Goal: Information Seeking & Learning: Check status

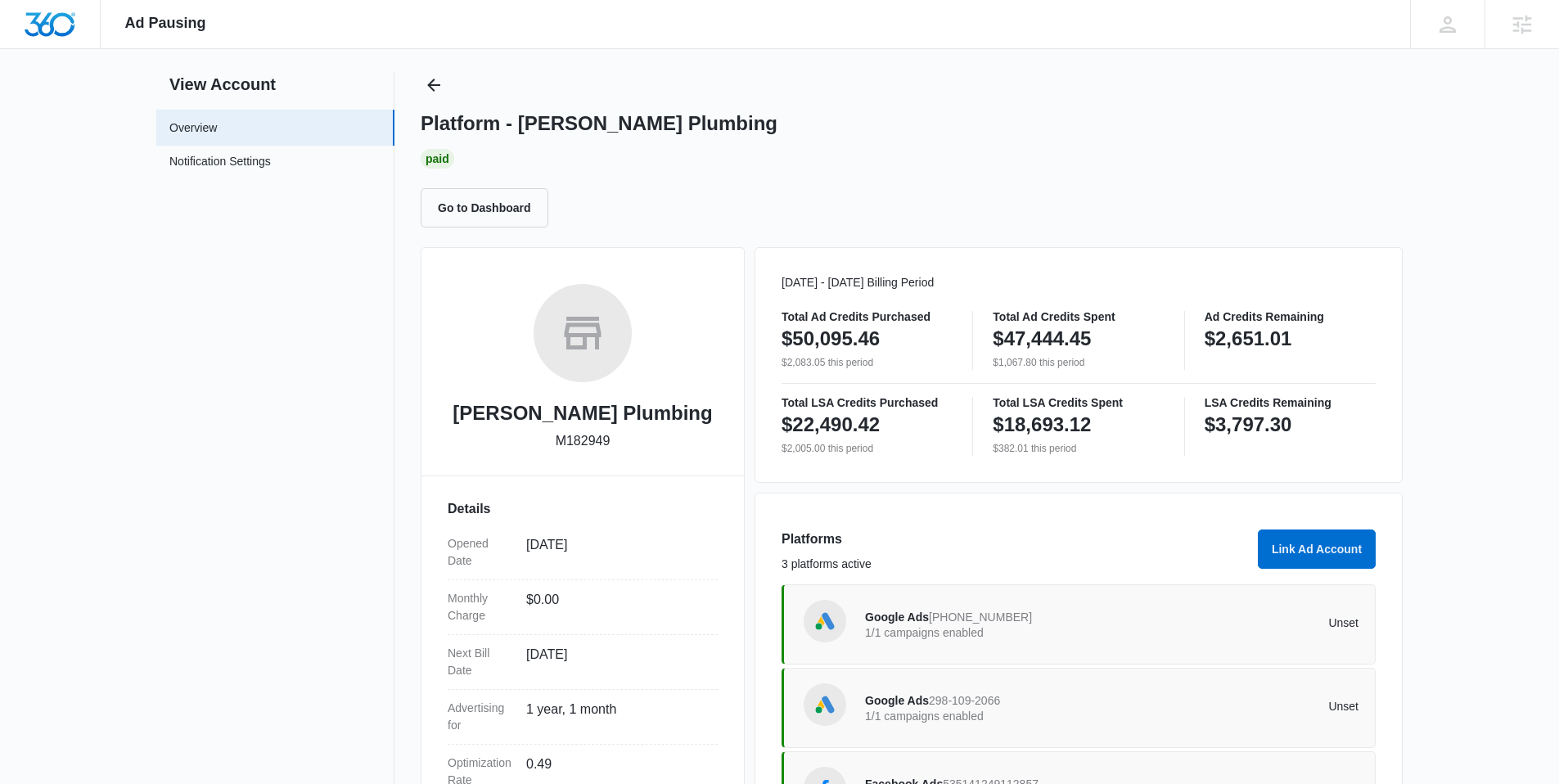
scroll to position [13, 0]
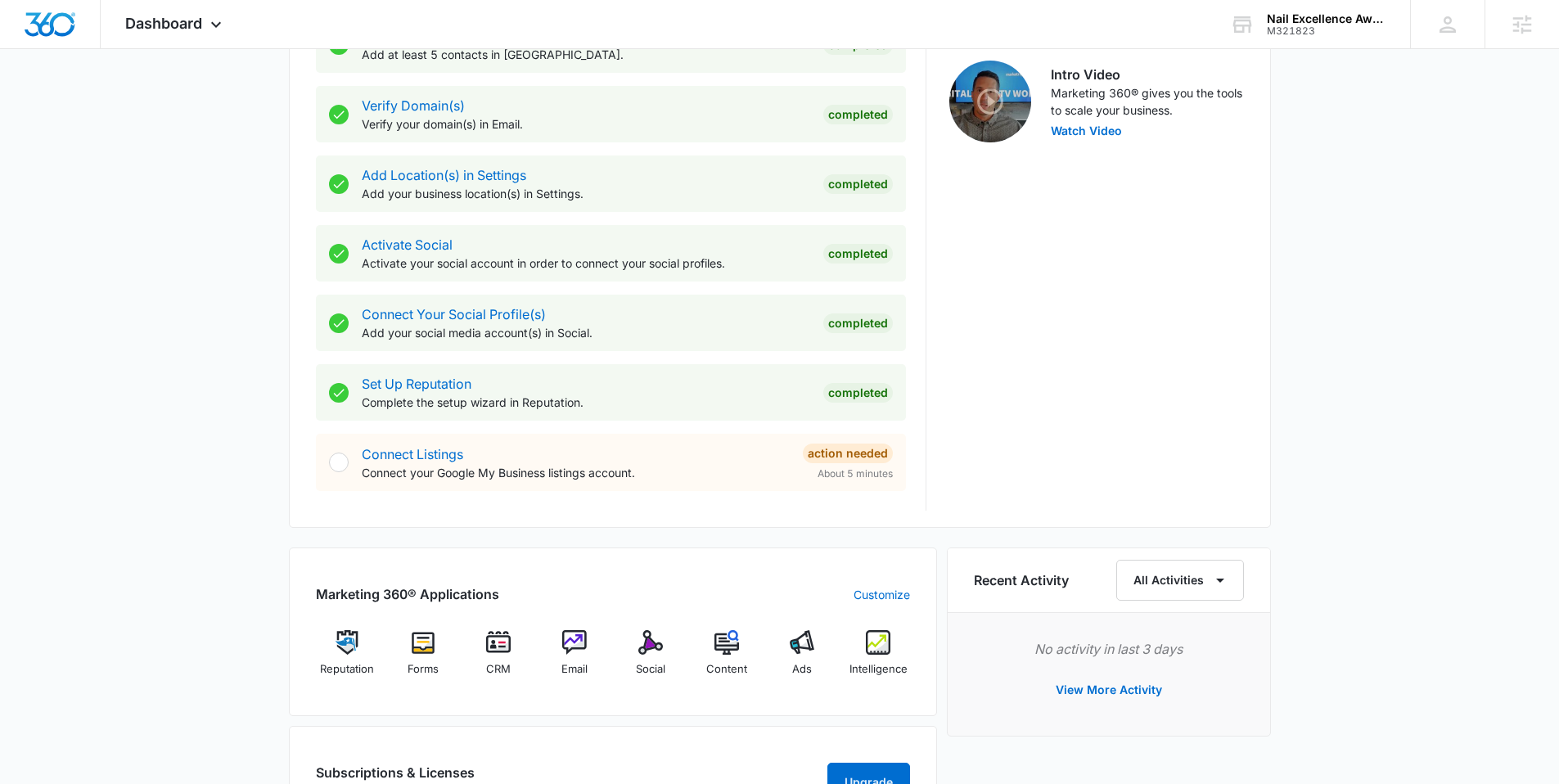
scroll to position [645, 0]
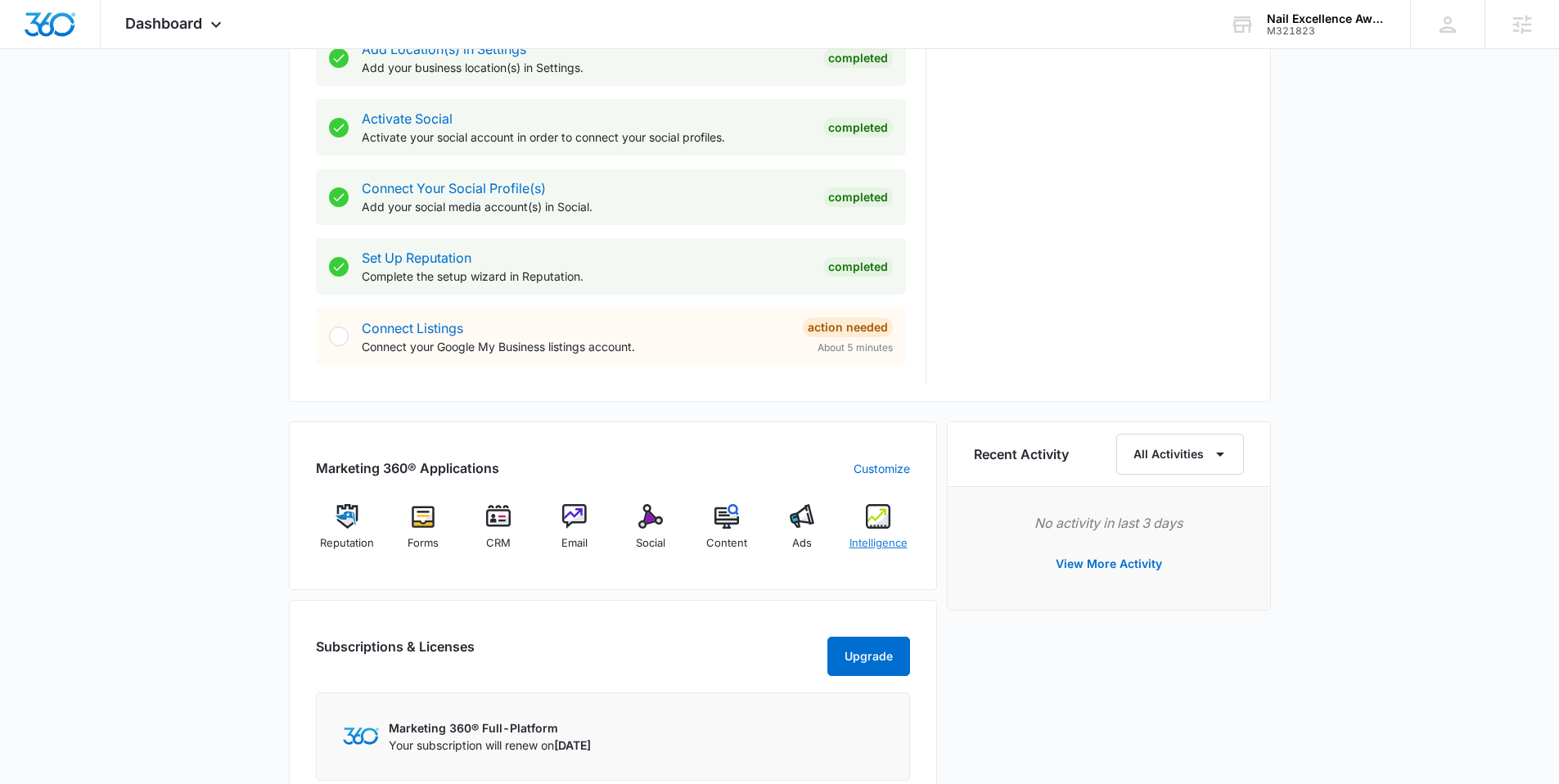
click at [871, 517] on img at bounding box center [878, 516] width 24 height 24
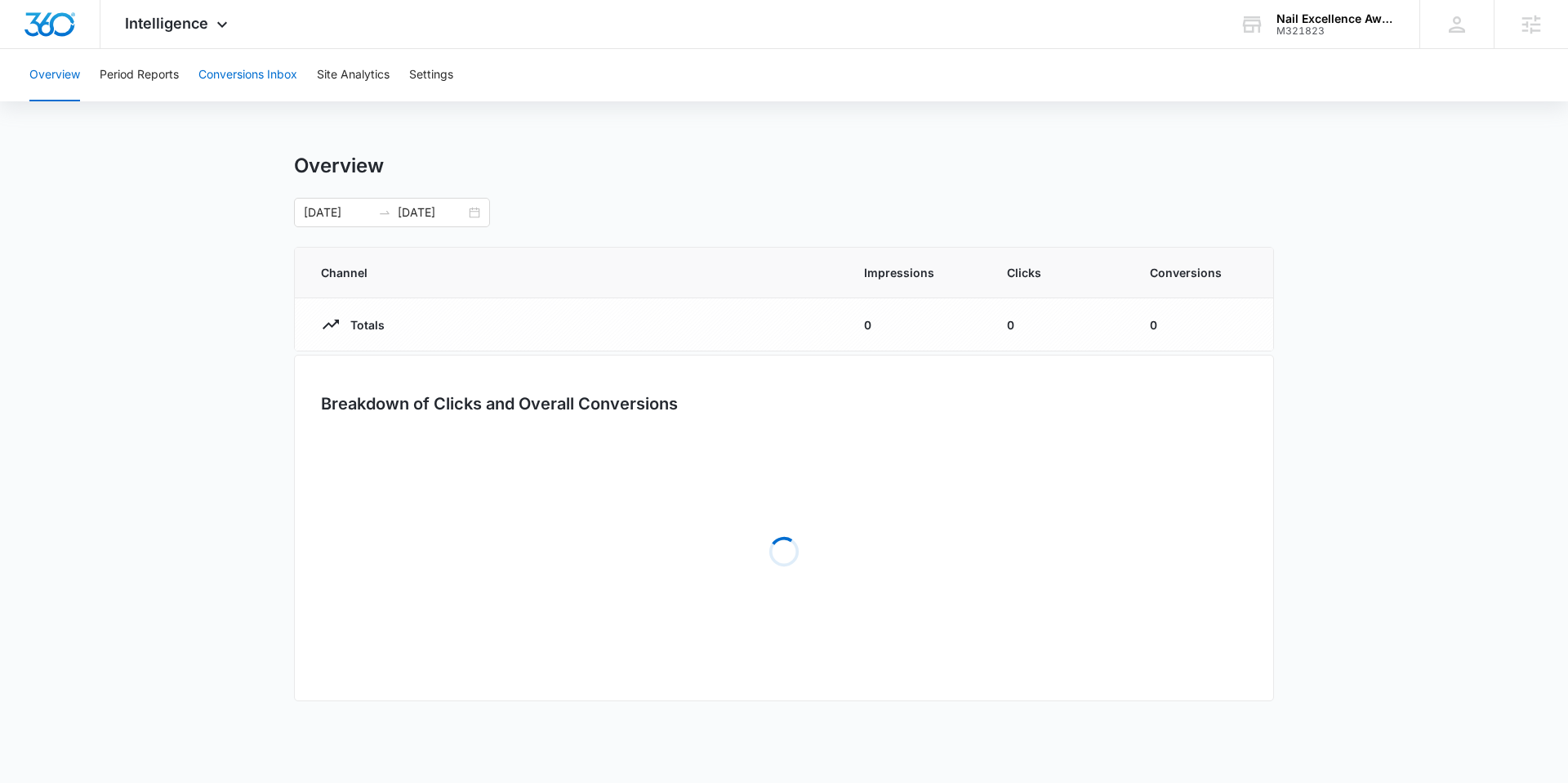
click at [264, 65] on button "Conversions Inbox" at bounding box center [248, 75] width 99 height 52
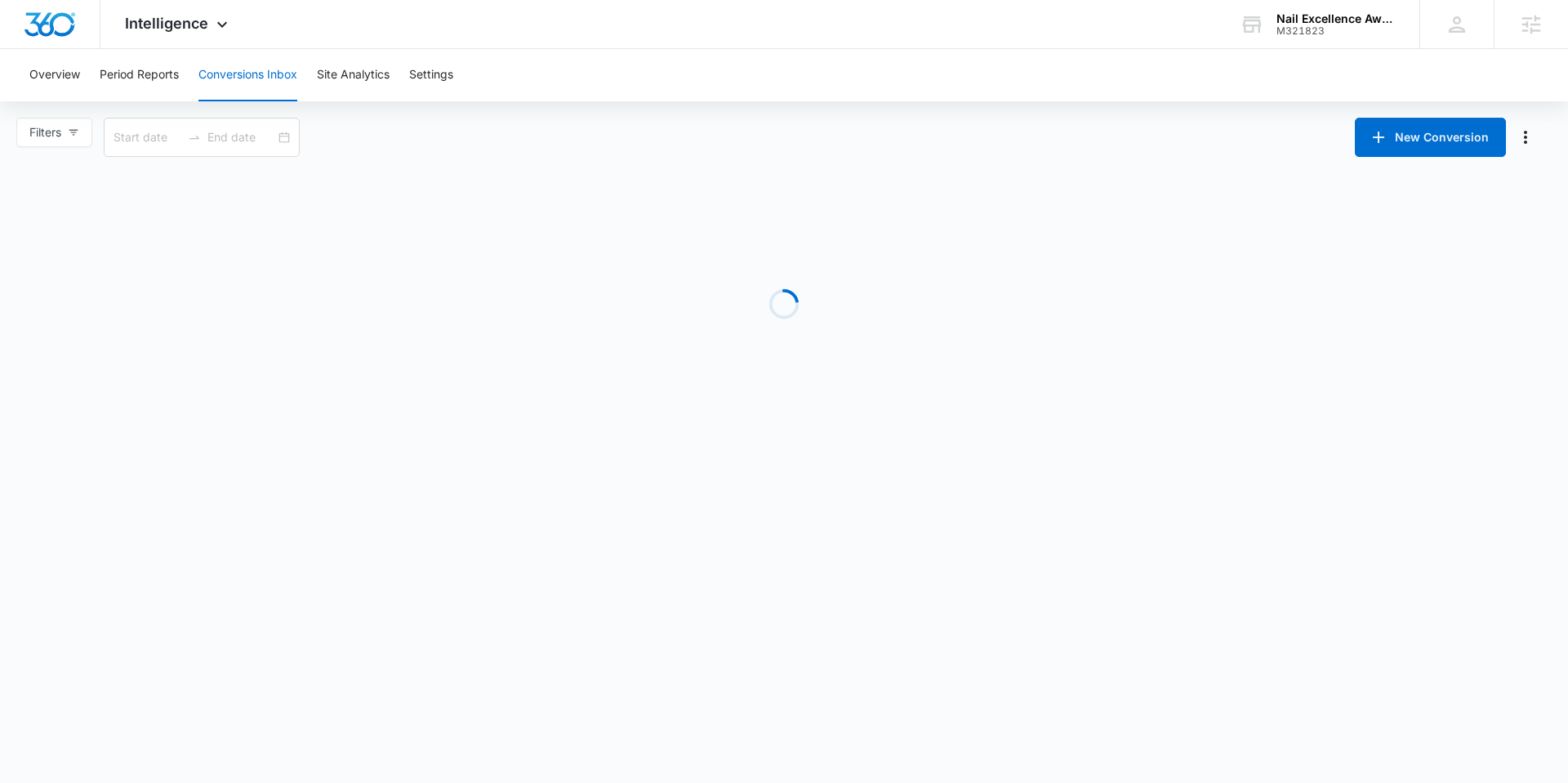
type input "[DATE]"
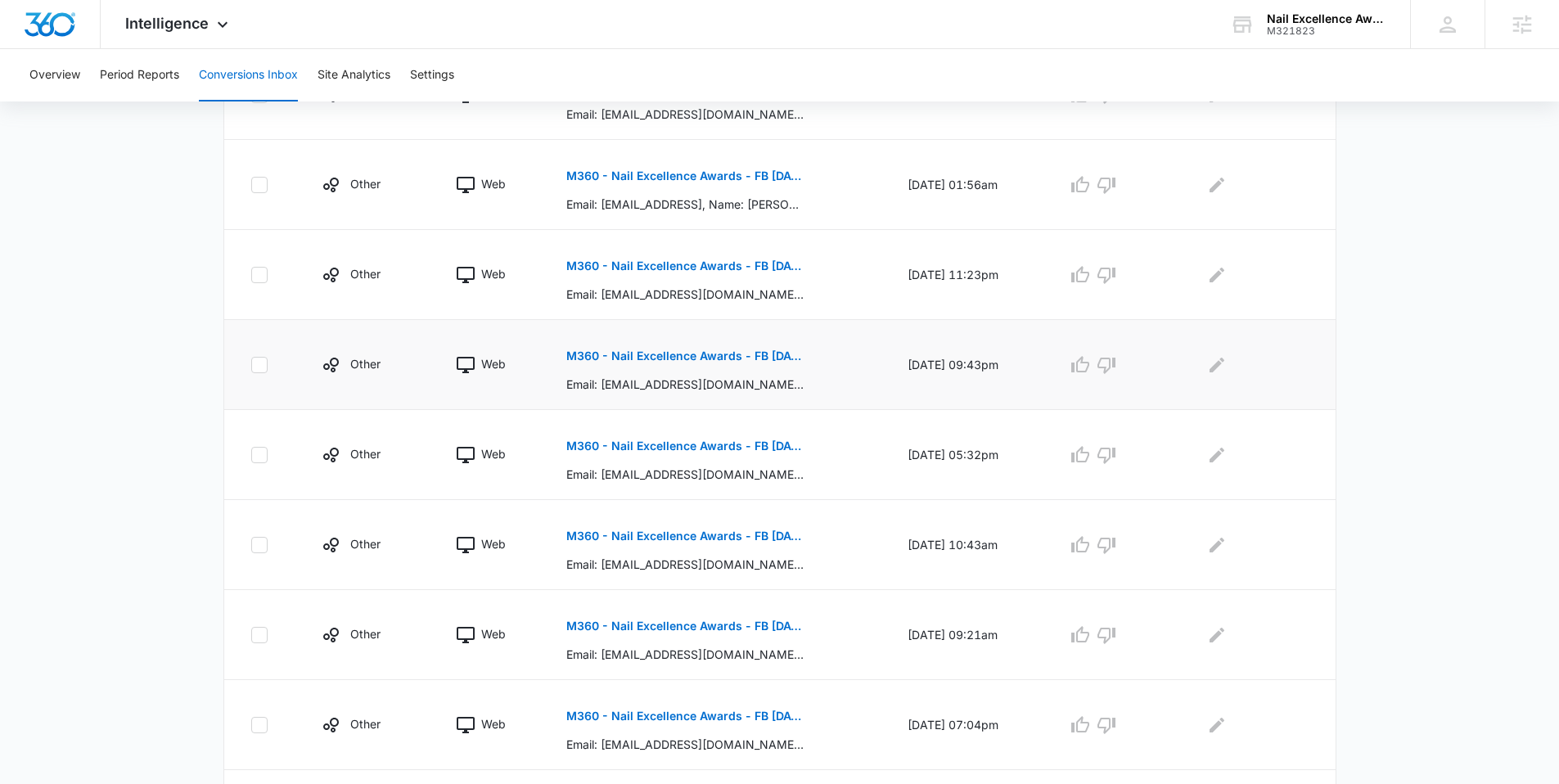
scroll to position [682, 0]
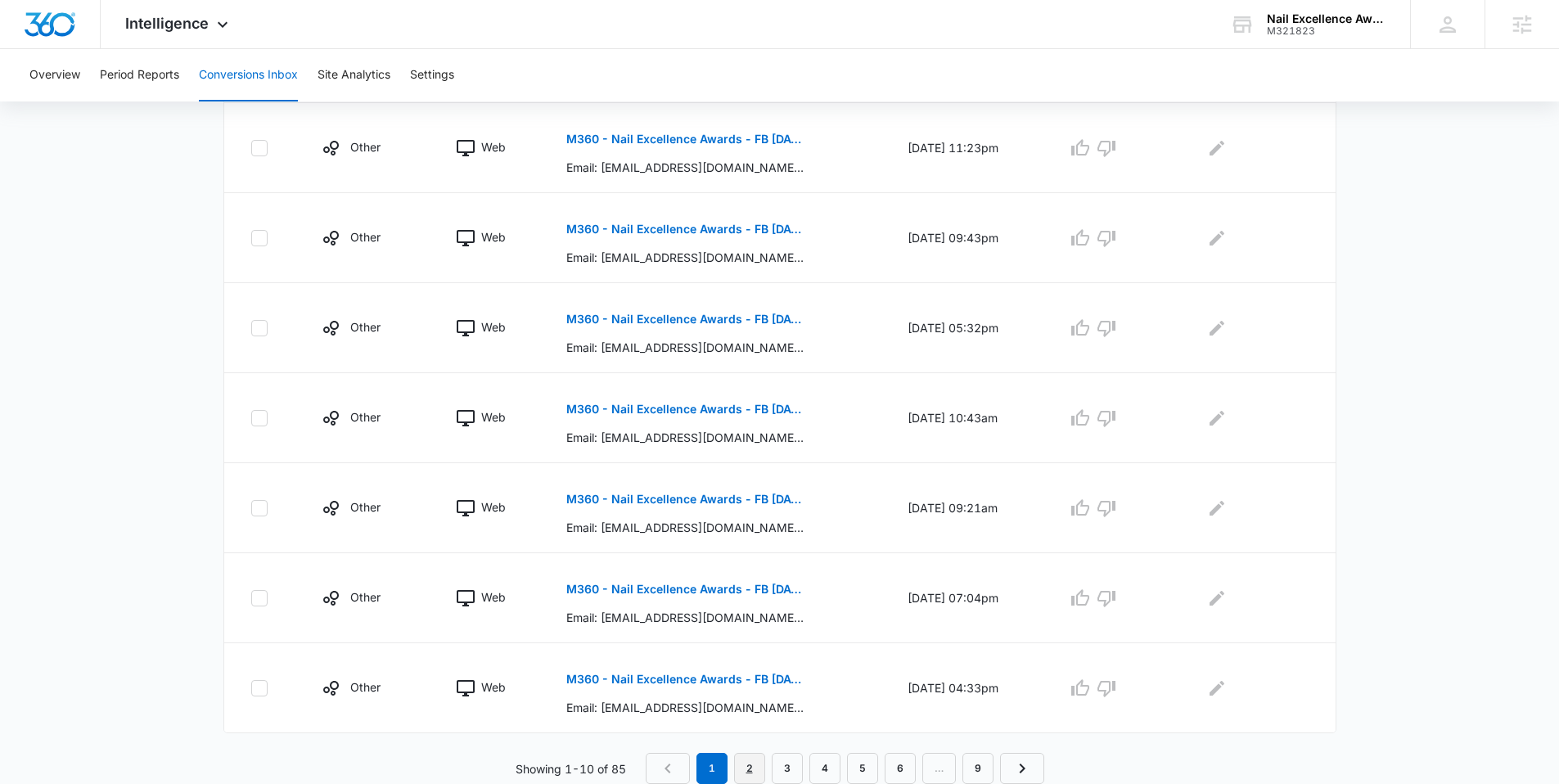
click at [749, 764] on link "2" at bounding box center [749, 768] width 31 height 31
click at [802, 768] on link "3" at bounding box center [791, 768] width 31 height 31
click at [834, 768] on link "4" at bounding box center [828, 768] width 31 height 31
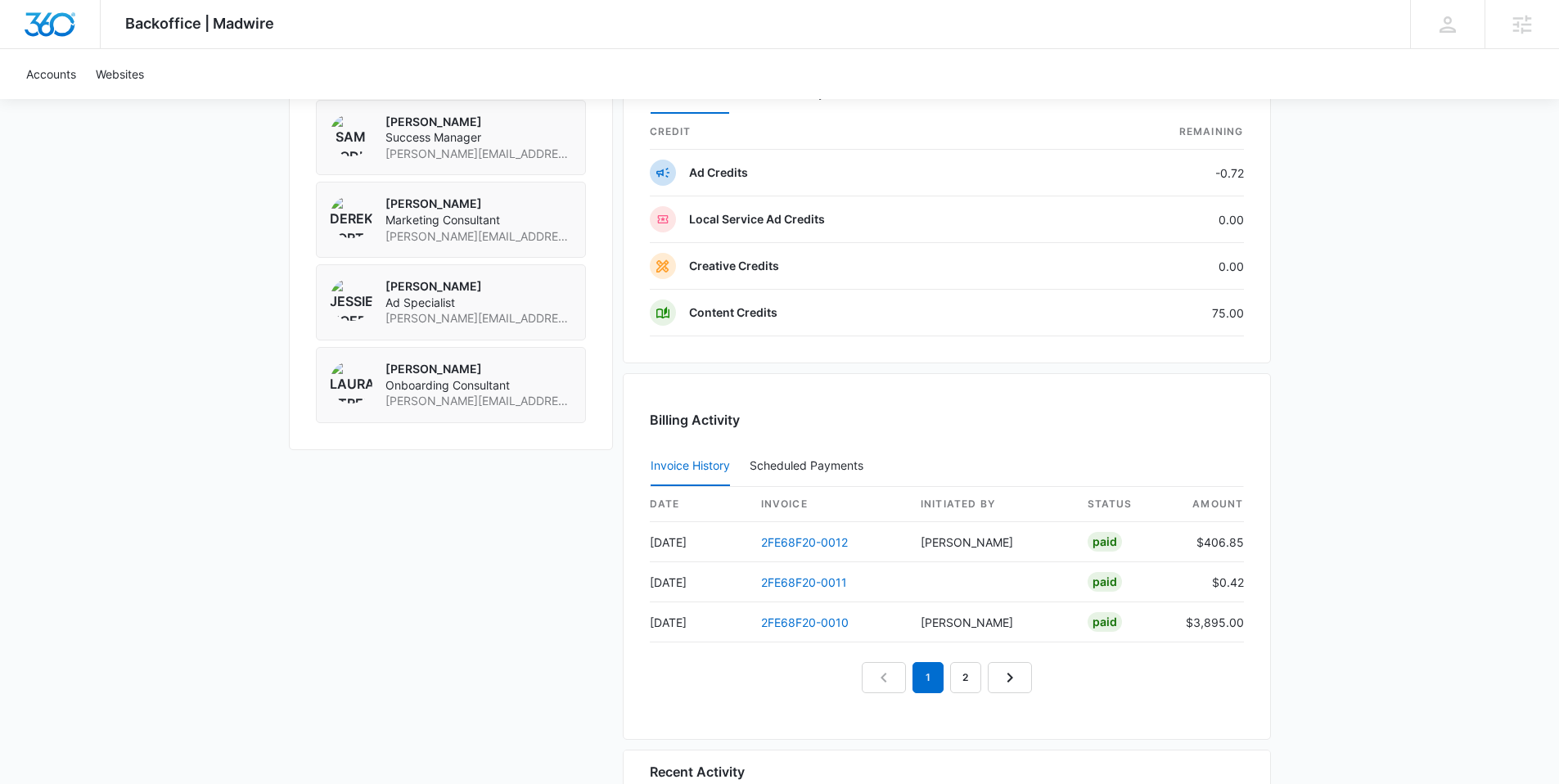
scroll to position [1461, 0]
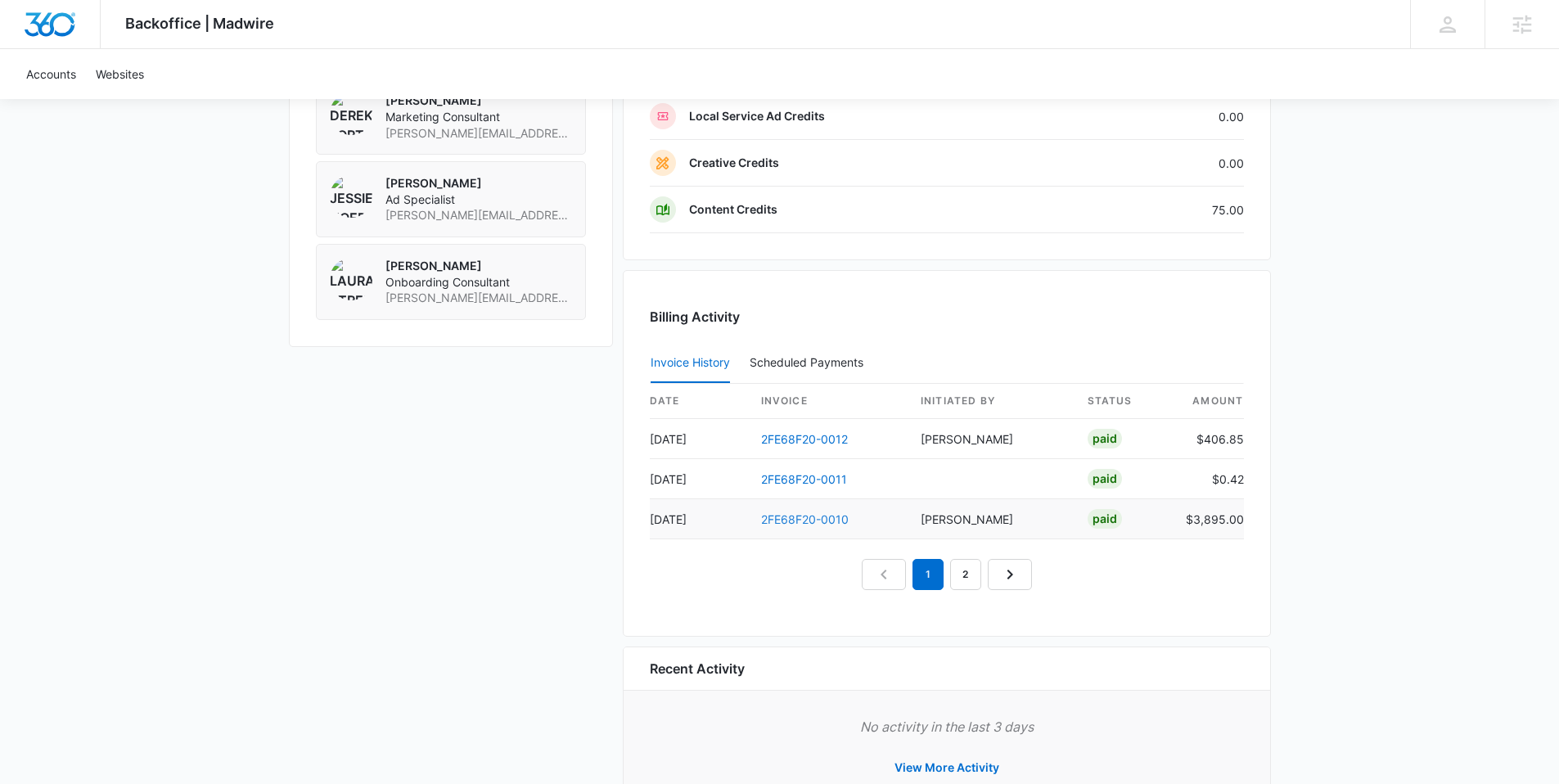
click at [809, 521] on link "2FE68F20-0010" at bounding box center [804, 518] width 88 height 14
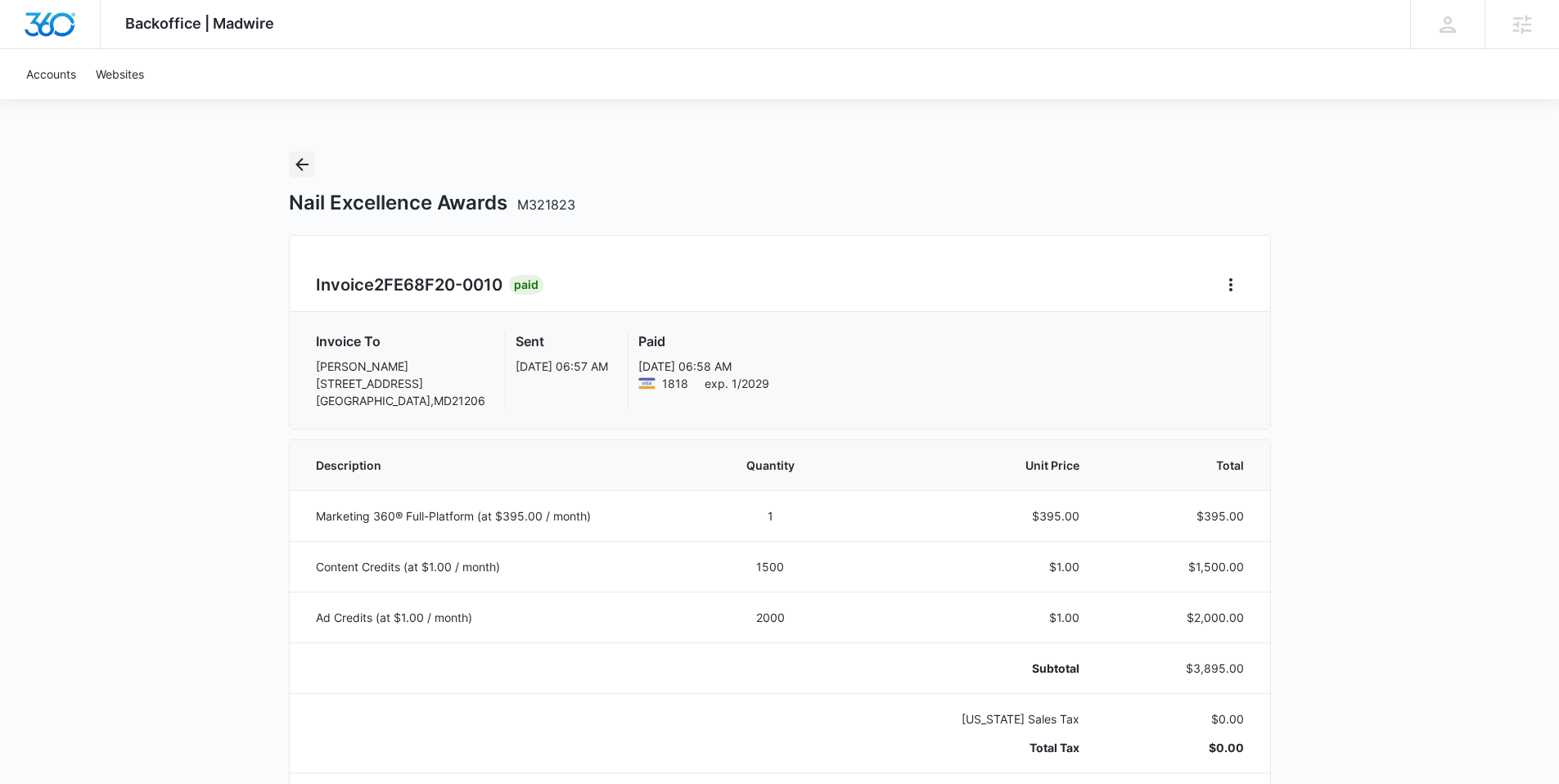
click at [307, 163] on icon "Back" at bounding box center [302, 164] width 13 height 13
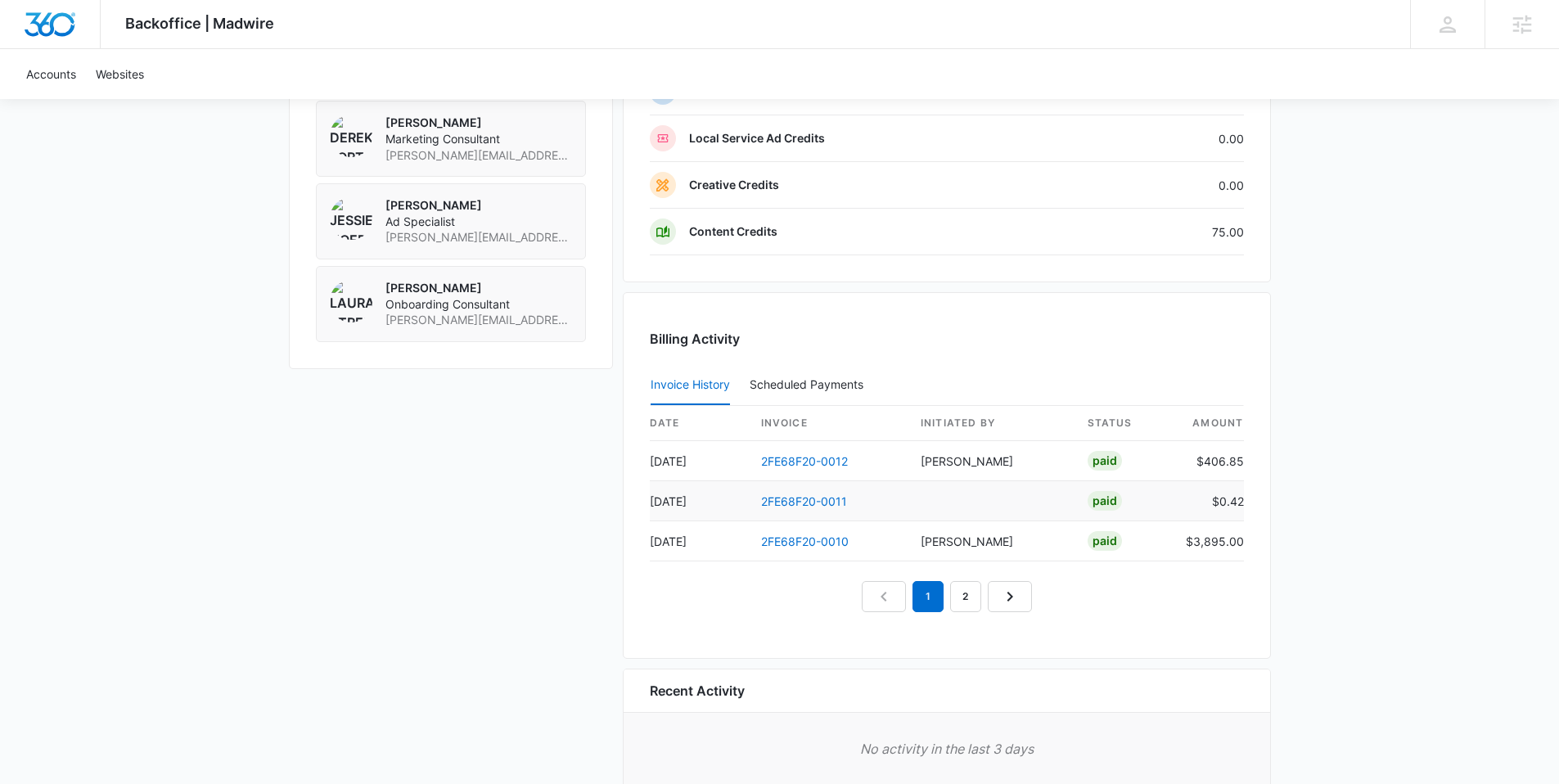
scroll to position [1523, 0]
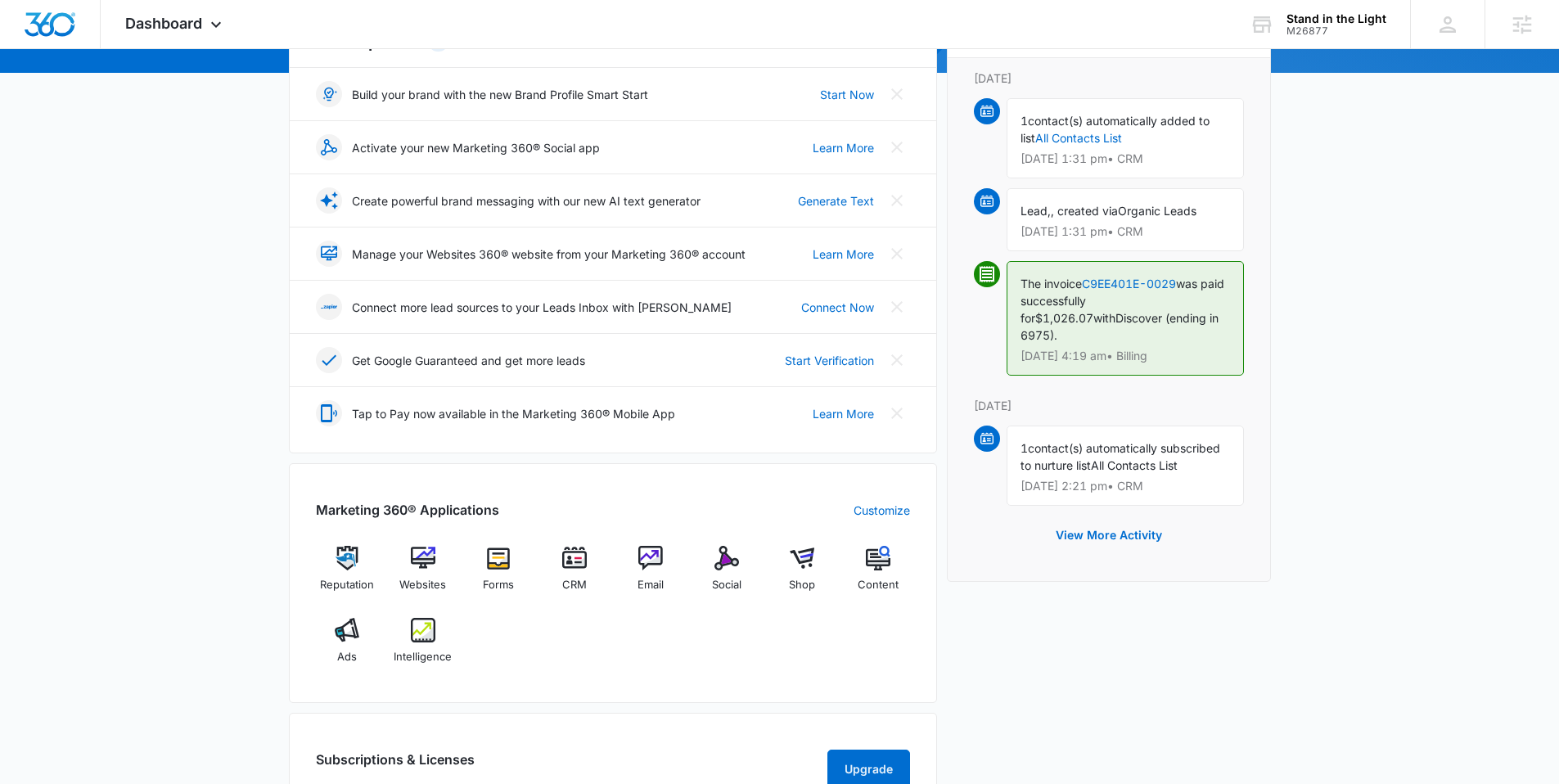
scroll to position [309, 0]
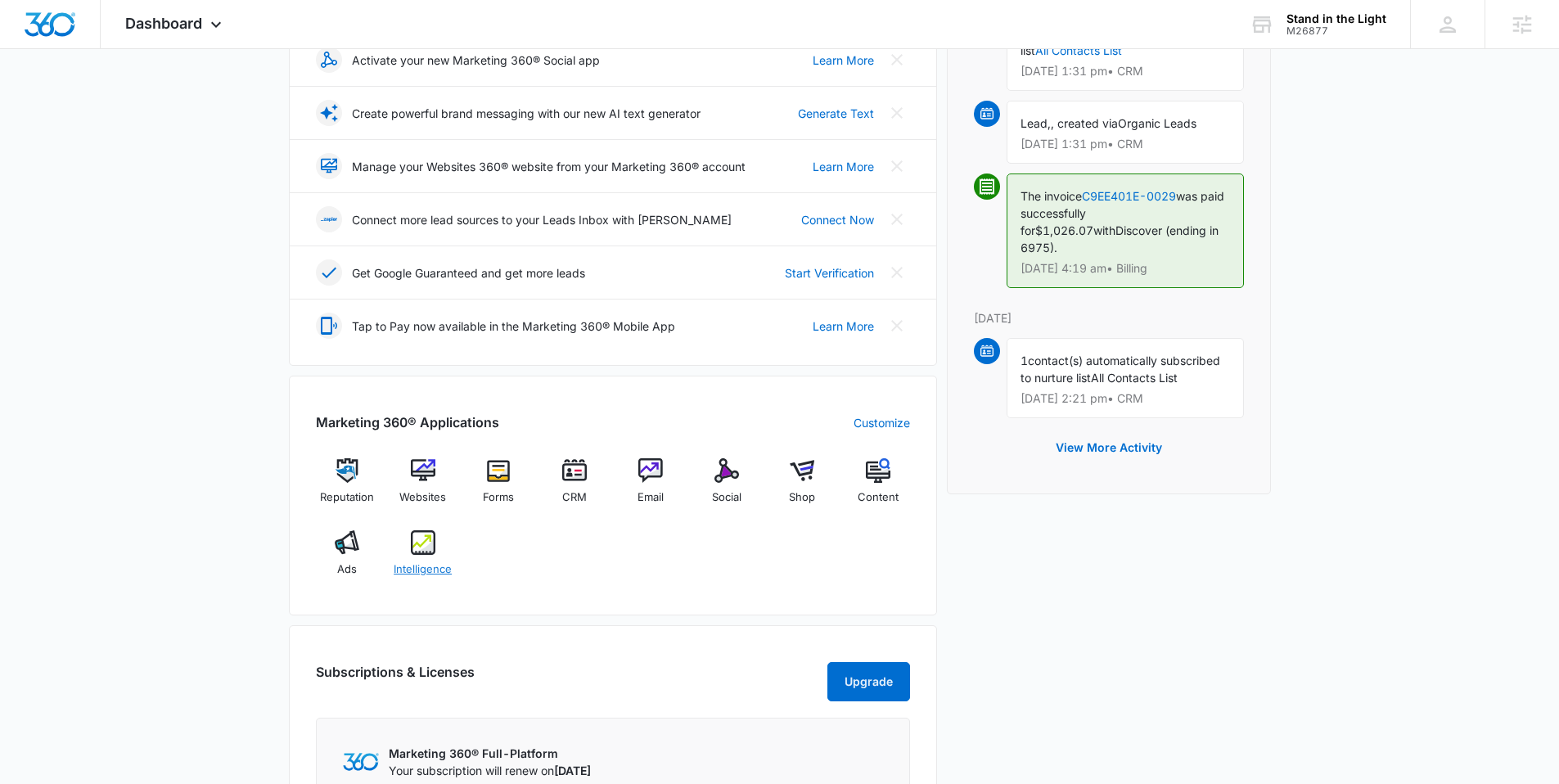
click at [433, 546] on img at bounding box center [423, 542] width 24 height 24
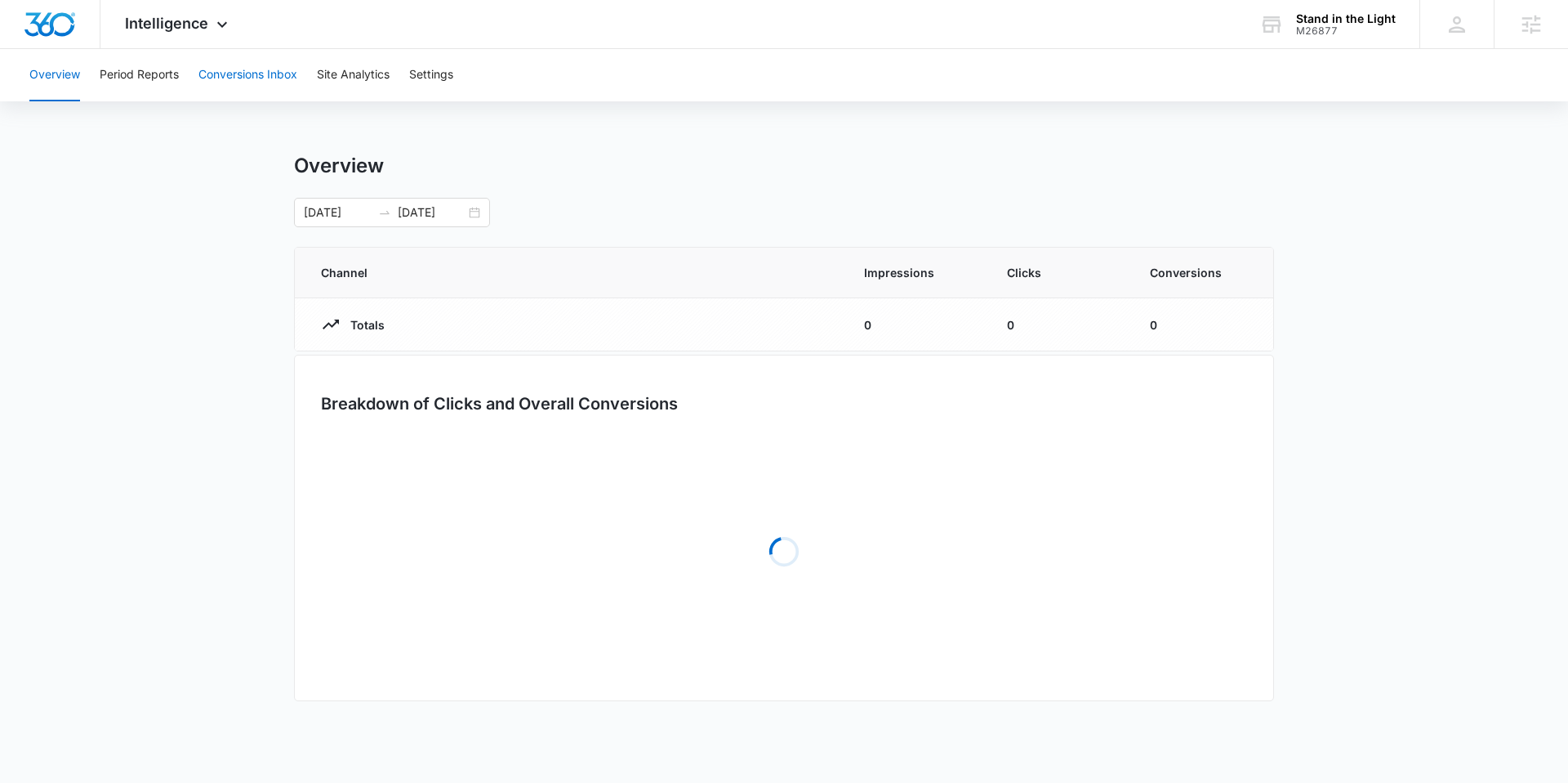
click at [255, 84] on button "Conversions Inbox" at bounding box center [248, 75] width 99 height 52
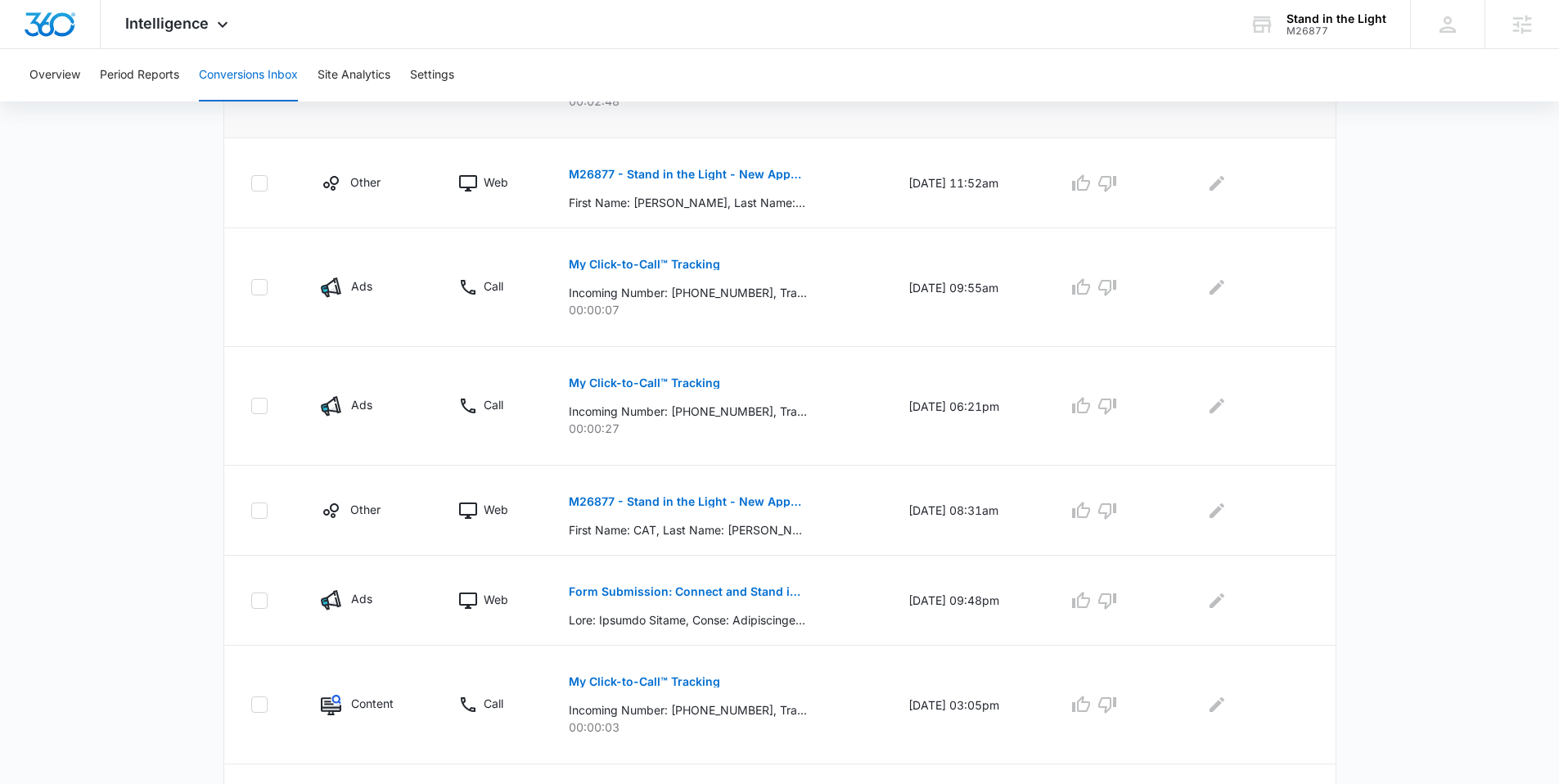
scroll to position [826, 0]
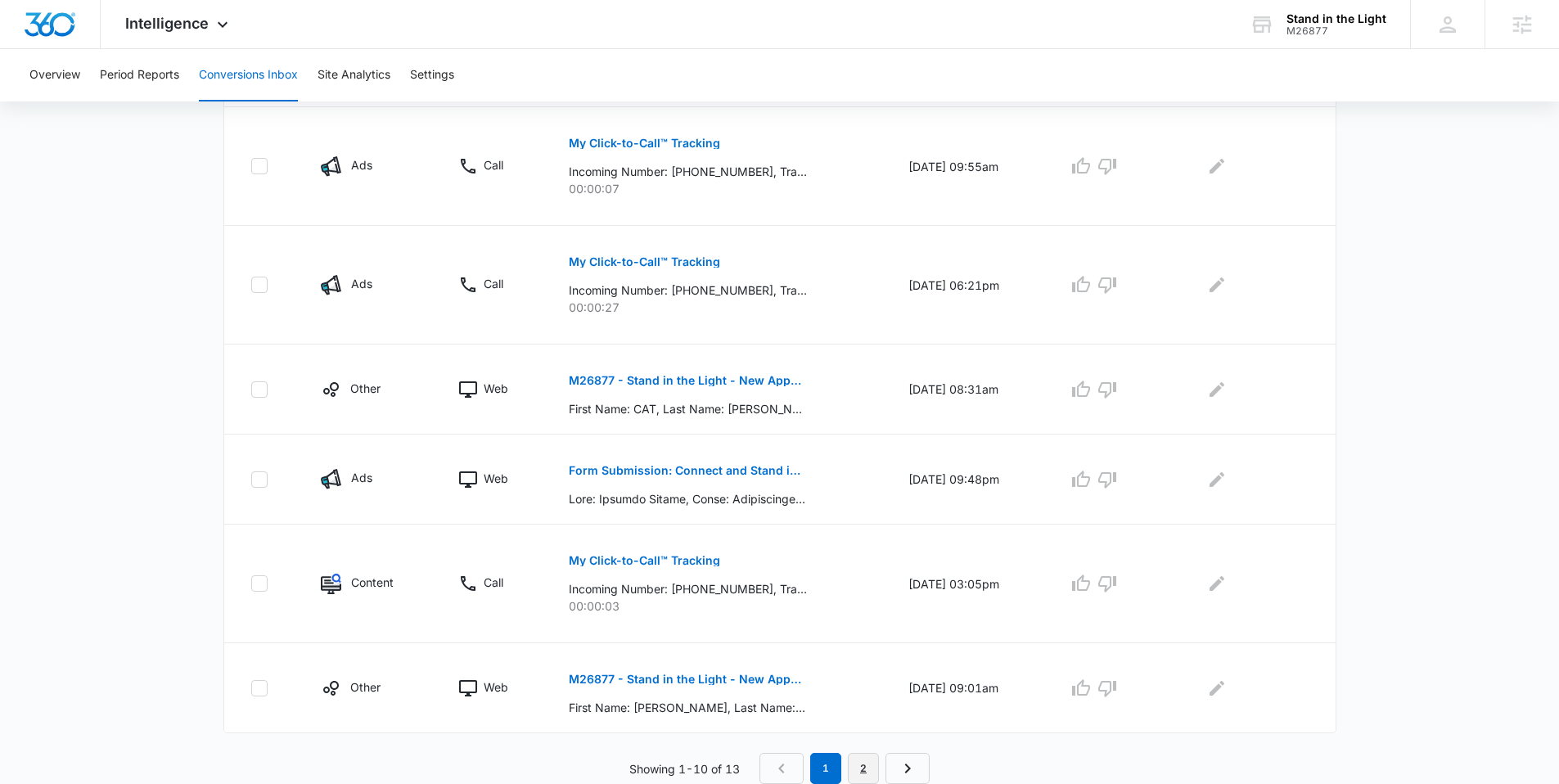
click at [863, 762] on link "2" at bounding box center [863, 768] width 31 height 31
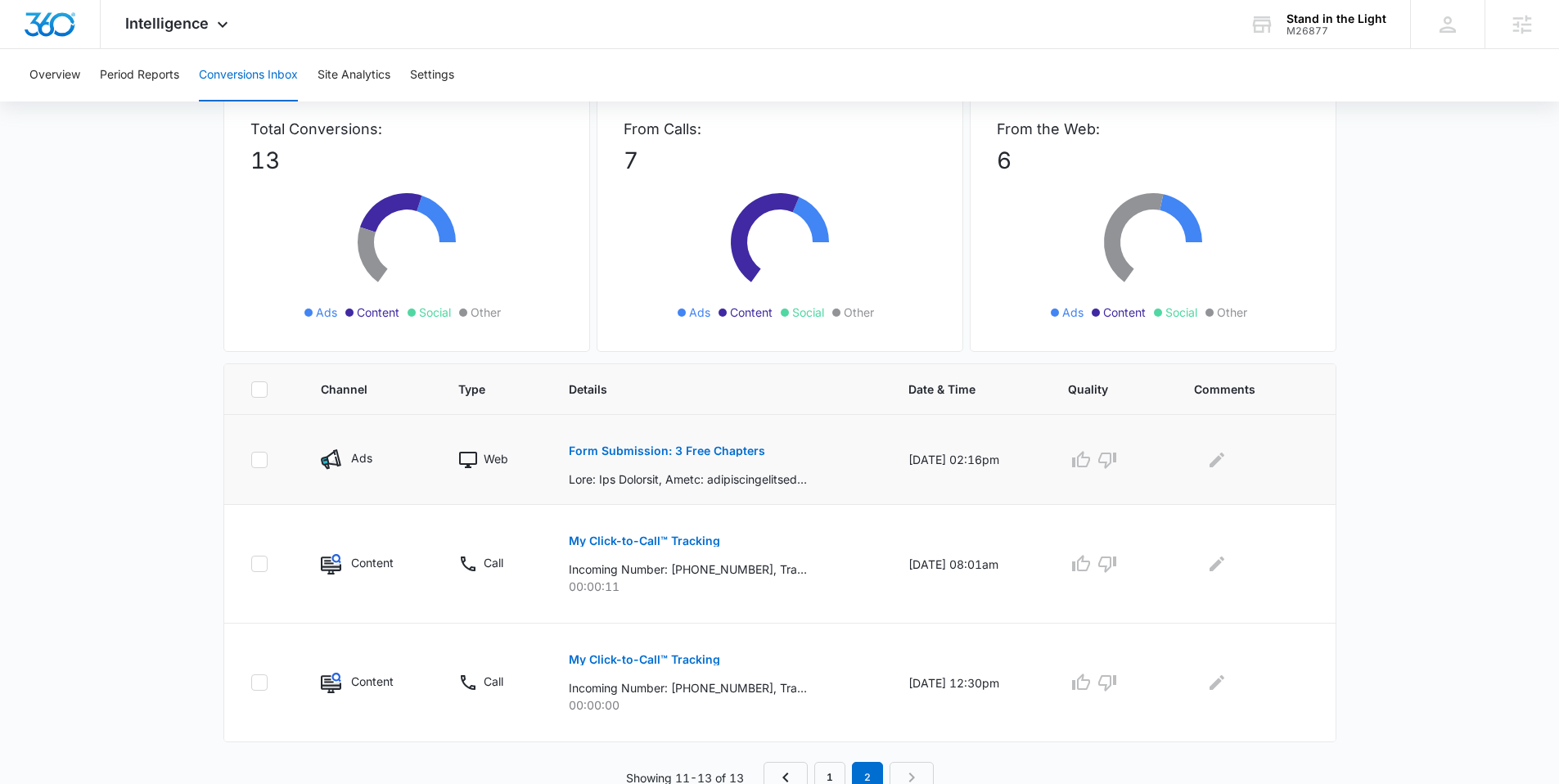
scroll to position [109, 0]
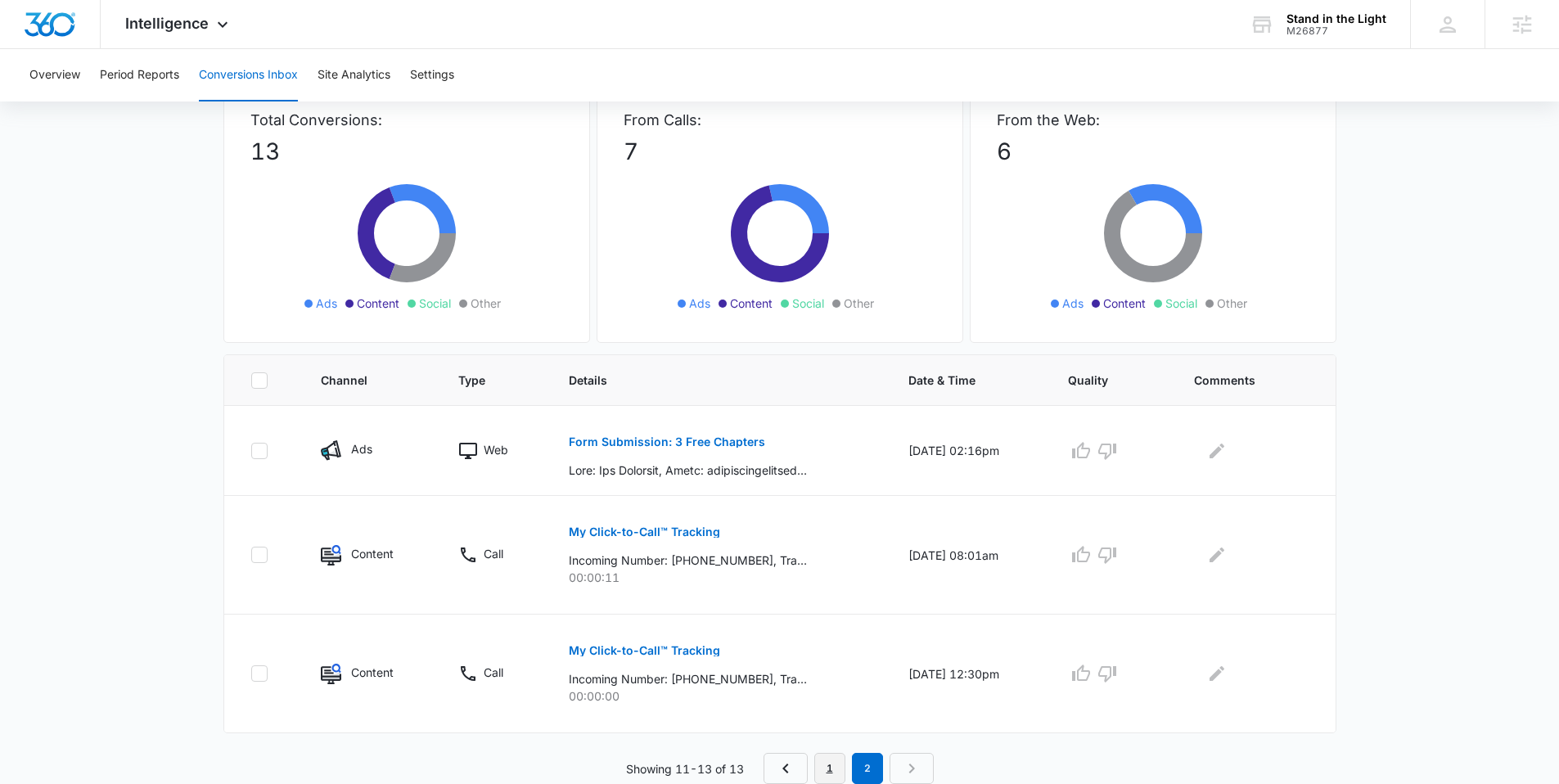
click at [840, 766] on link "1" at bounding box center [830, 768] width 31 height 31
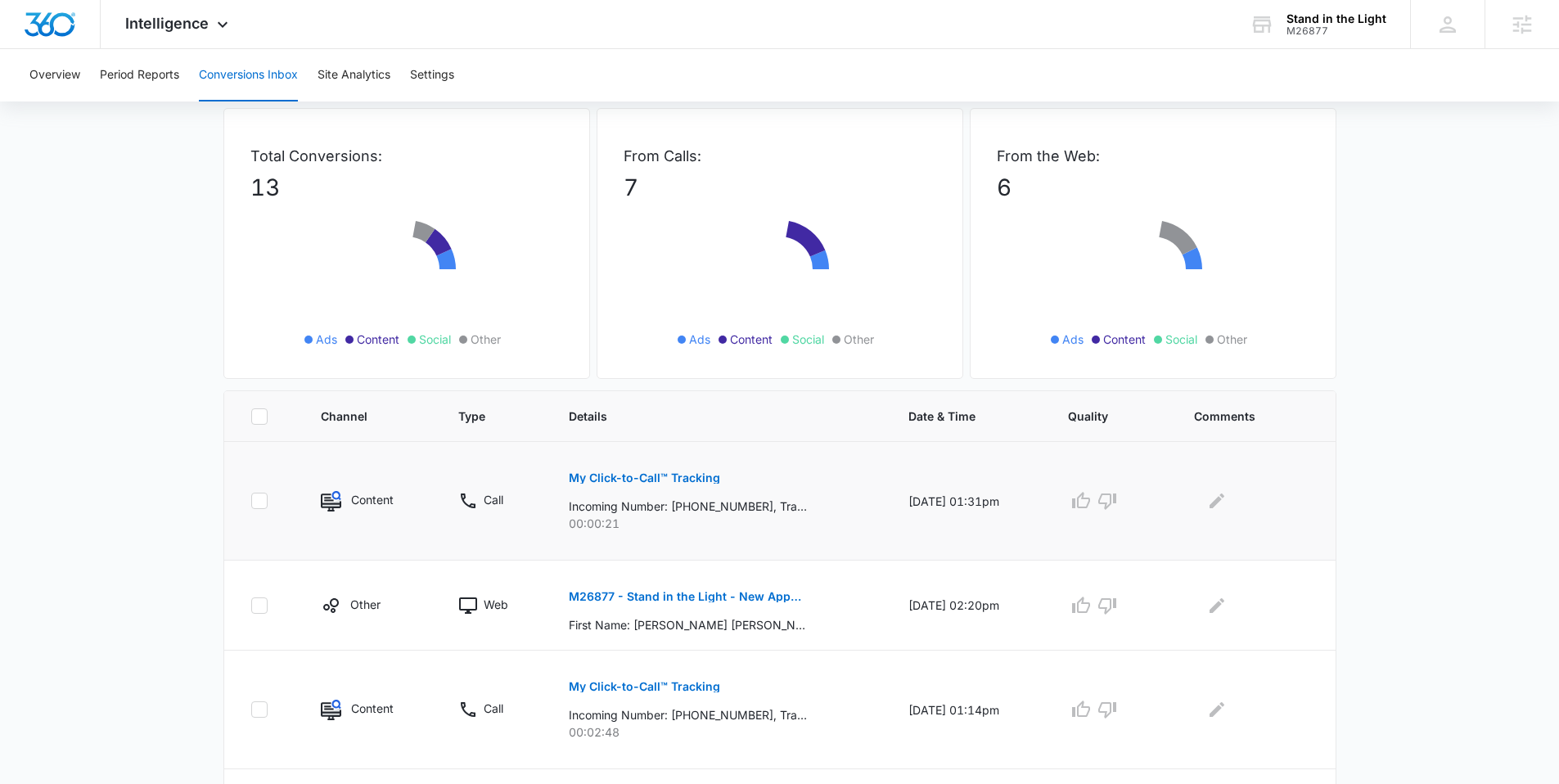
scroll to position [217, 0]
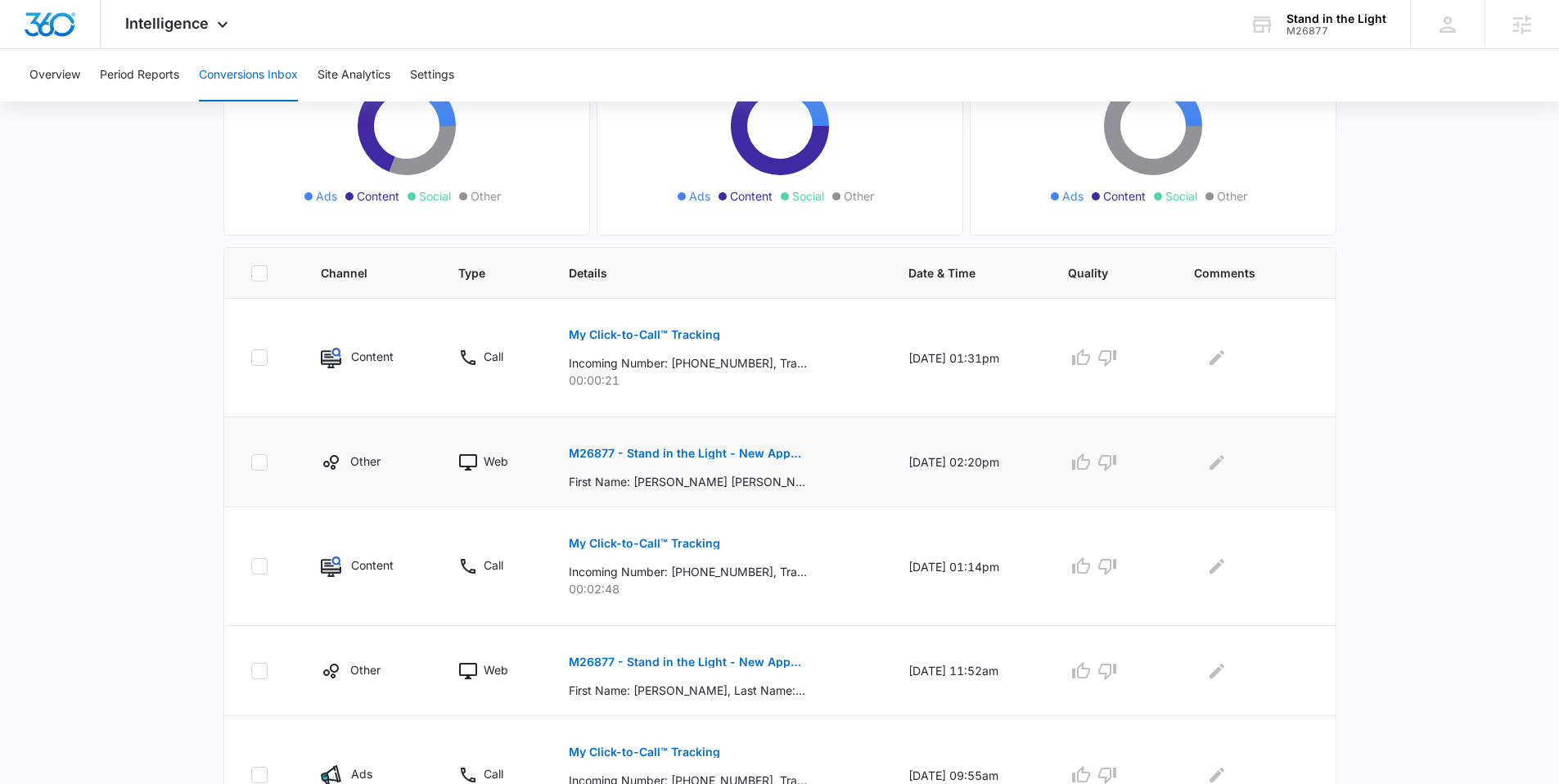
click at [718, 453] on p "M26877 - Stand in the Light - New Appointment Scheduled - Acuity Scheduling" at bounding box center [688, 453] width 239 height 12
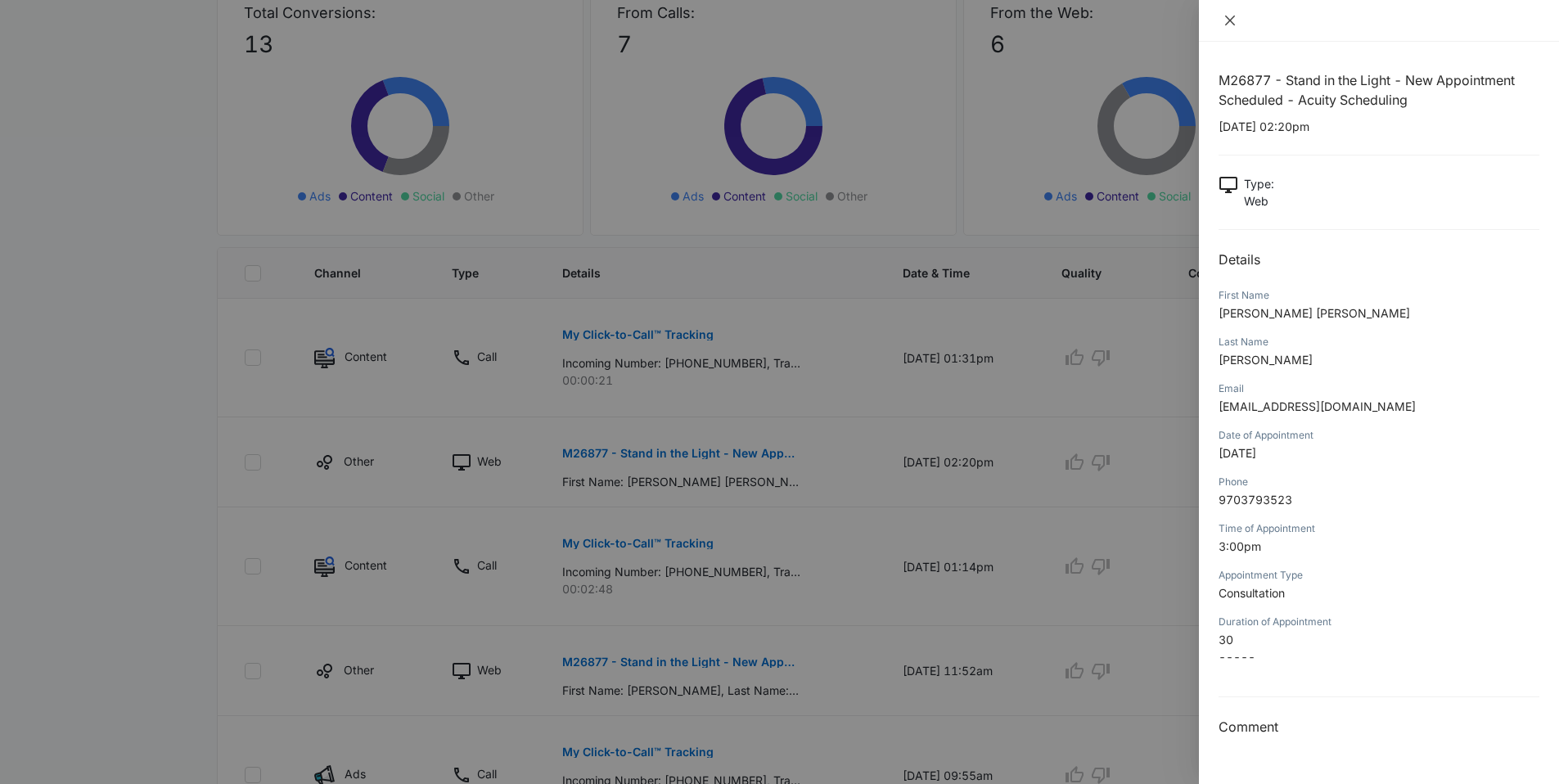
click at [1229, 21] on icon "close" at bounding box center [1230, 20] width 10 height 10
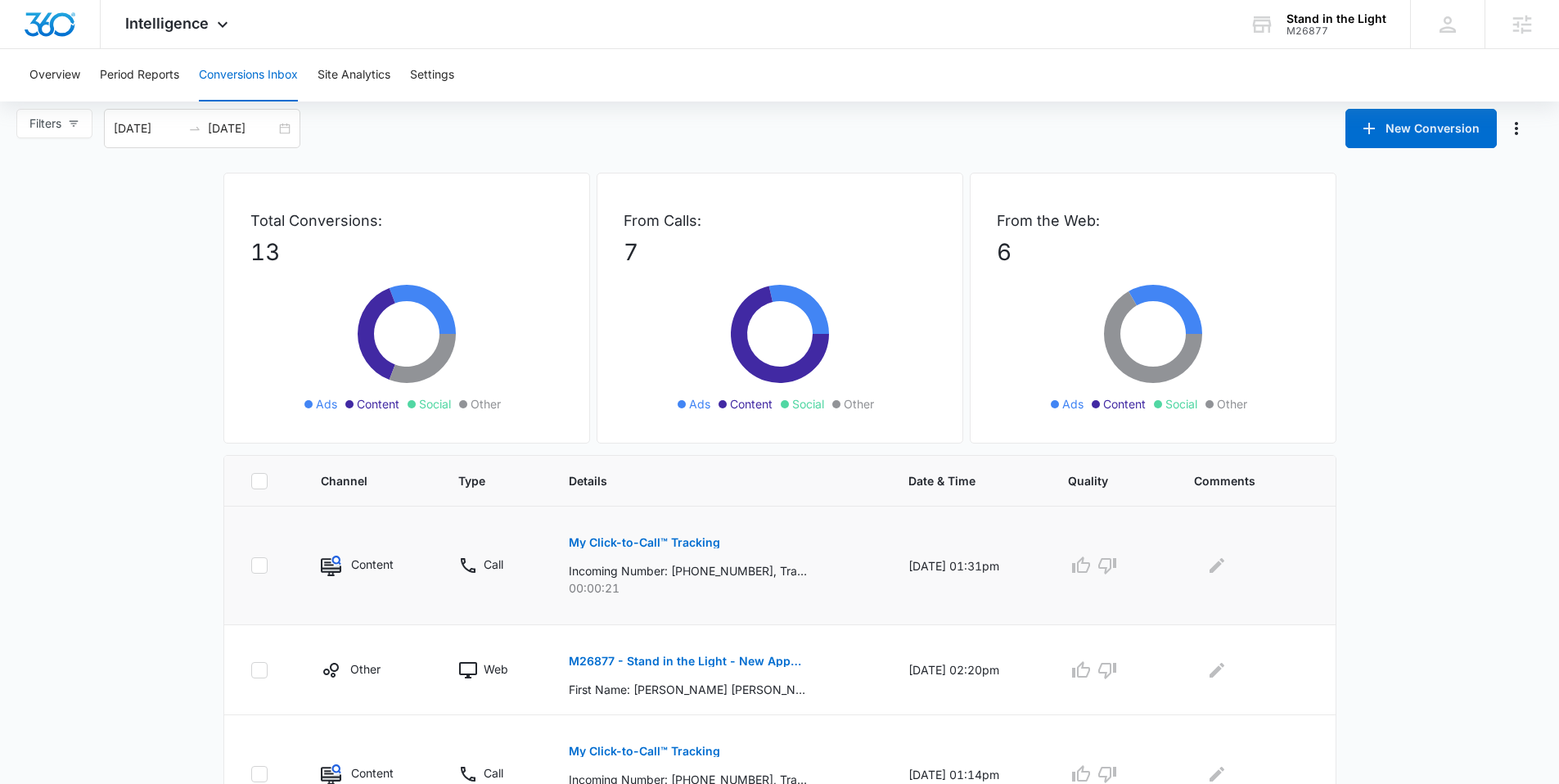
scroll to position [242, 0]
